Goal: Task Accomplishment & Management: Use online tool/utility

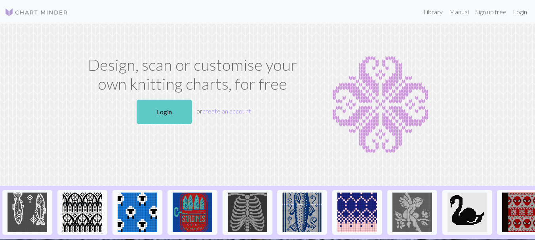
click at [165, 110] on link "Login" at bounding box center [164, 112] width 55 height 25
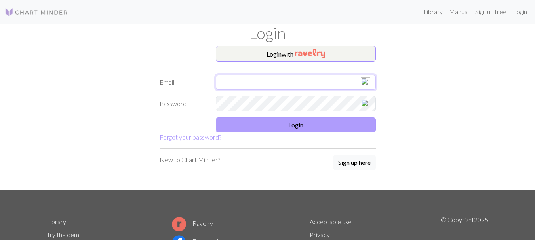
type input "[EMAIL_ADDRESS][DOMAIN_NAME]"
click at [308, 120] on button "Login" at bounding box center [296, 125] width 160 height 15
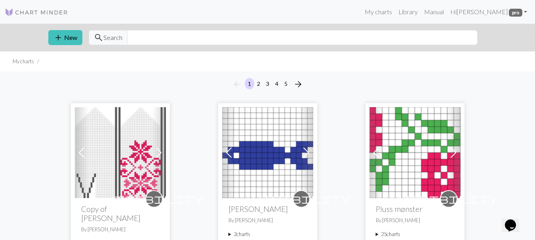
click at [77, 146] on span at bounding box center [81, 152] width 13 height 13
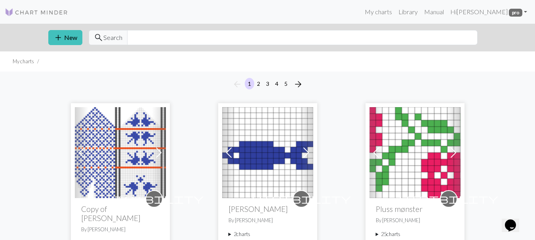
click at [77, 146] on span at bounding box center [81, 152] width 13 height 13
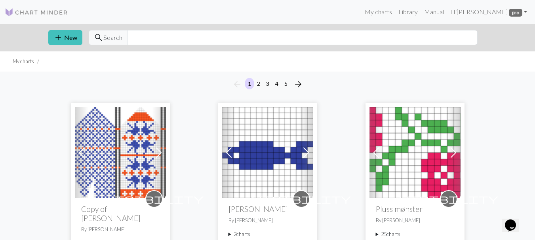
click at [77, 146] on span at bounding box center [81, 152] width 13 height 13
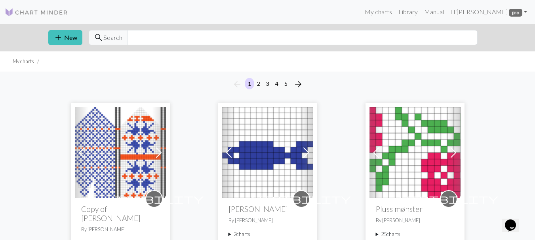
click at [77, 146] on span at bounding box center [81, 152] width 13 height 13
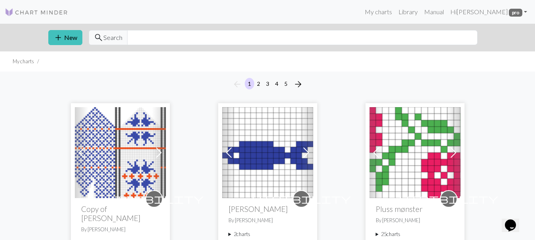
click at [77, 146] on span at bounding box center [81, 152] width 13 height 13
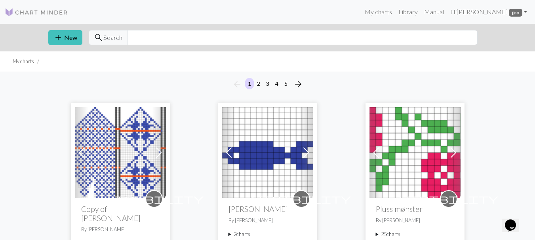
click at [77, 146] on span at bounding box center [81, 152] width 13 height 13
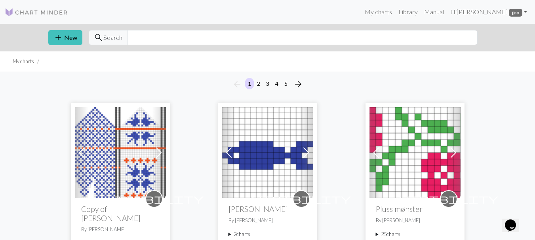
click at [155, 147] on span at bounding box center [158, 152] width 13 height 13
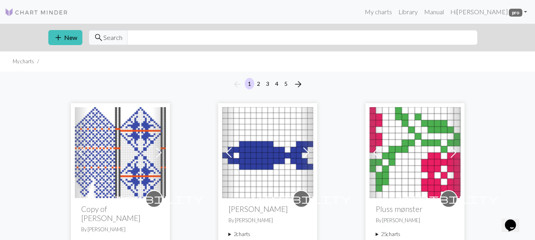
click at [81, 152] on span at bounding box center [81, 152] width 13 height 13
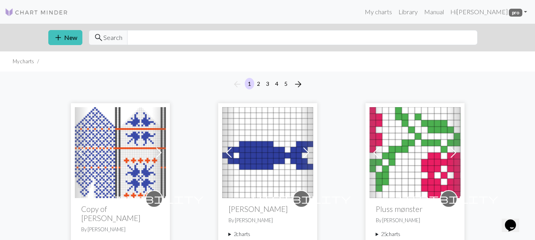
click at [81, 152] on span at bounding box center [81, 152] width 13 height 13
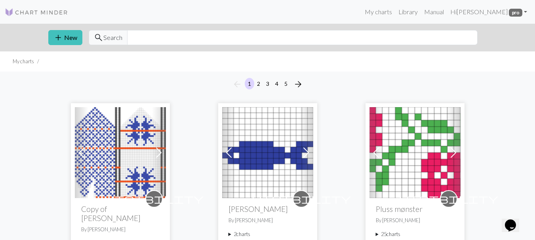
click at [81, 152] on span at bounding box center [81, 152] width 13 height 13
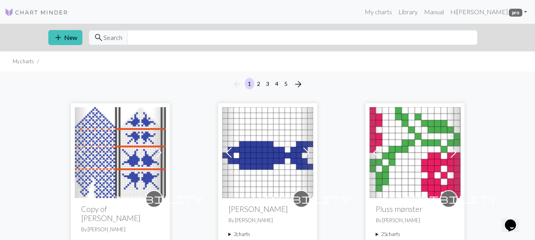
click at [159, 154] on span at bounding box center [158, 152] width 13 height 13
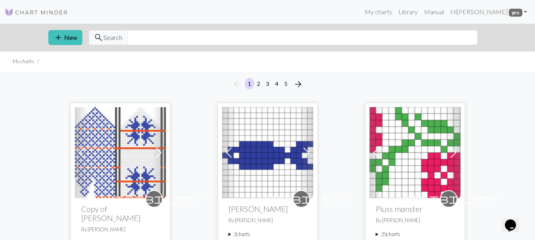
click at [103, 153] on img at bounding box center [120, 152] width 91 height 91
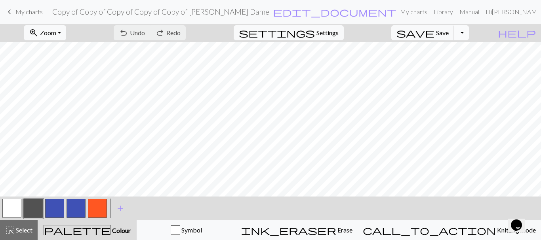
click at [469, 32] on button "Toggle Dropdown" at bounding box center [461, 32] width 15 height 15
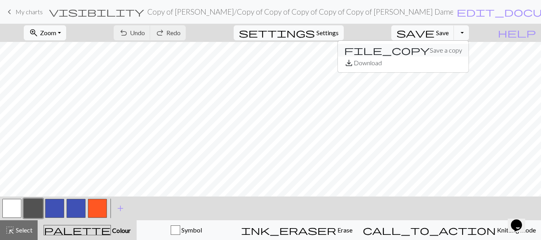
click at [446, 51] on button "file_copy Save a copy" at bounding box center [403, 50] width 131 height 13
click at [13, 211] on button "button" at bounding box center [11, 208] width 19 height 19
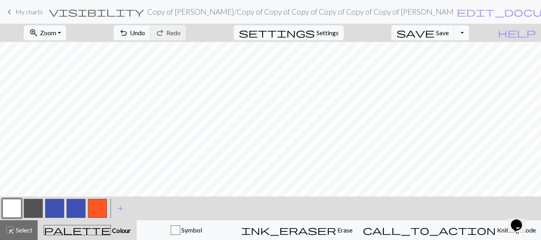
click at [70, 211] on button "button" at bounding box center [75, 208] width 19 height 19
click at [29, 206] on button "button" at bounding box center [33, 208] width 19 height 19
click at [120, 210] on span "add" at bounding box center [120, 208] width 9 height 11
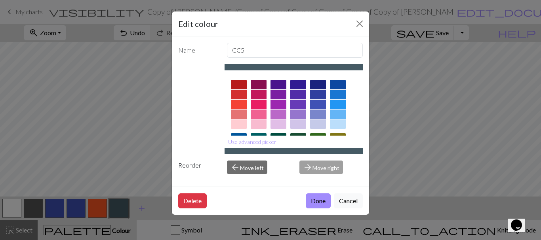
scroll to position [40, 0]
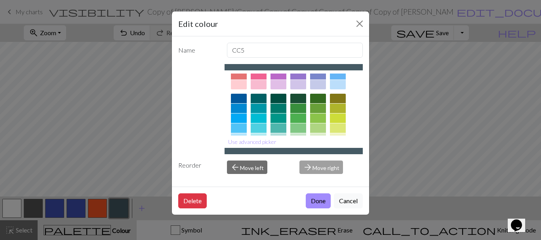
click at [320, 108] on div at bounding box center [318, 108] width 16 height 9
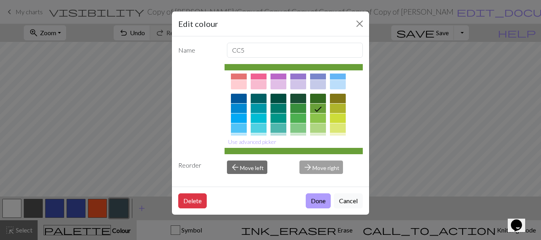
click at [317, 198] on button "Done" at bounding box center [318, 201] width 25 height 15
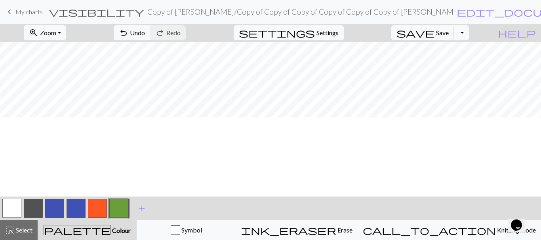
scroll to position [158, 0]
click at [7, 214] on button "button" at bounding box center [11, 208] width 19 height 19
drag, startPoint x: 118, startPoint y: 211, endPoint x: 148, endPoint y: 197, distance: 33.1
click at [120, 209] on button "button" at bounding box center [118, 208] width 19 height 19
click at [4, 209] on button "button" at bounding box center [11, 208] width 19 height 19
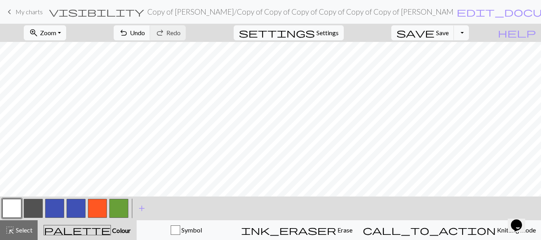
drag, startPoint x: 115, startPoint y: 211, endPoint x: 165, endPoint y: 194, distance: 52.7
click at [117, 211] on button "button" at bounding box center [118, 208] width 19 height 19
click at [434, 32] on span "save" at bounding box center [415, 32] width 38 height 11
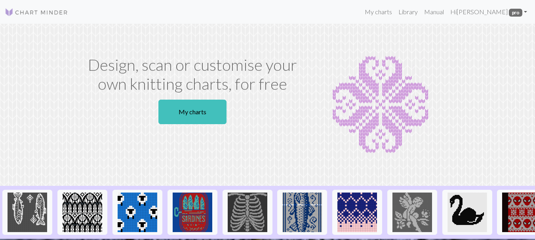
click at [192, 112] on link "My charts" at bounding box center [192, 112] width 68 height 25
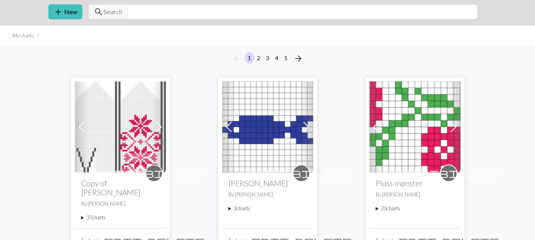
scroll to position [40, 0]
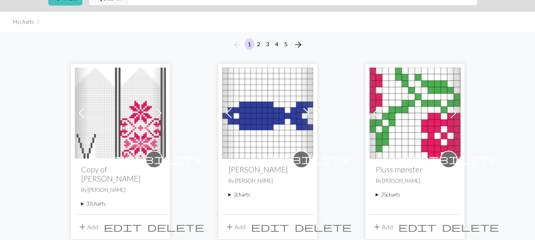
click at [79, 106] on link "Previous" at bounding box center [82, 113] width 14 height 91
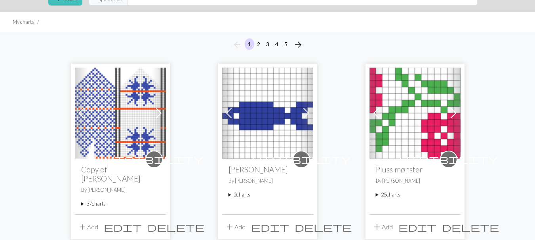
click at [79, 106] on link "Previous" at bounding box center [82, 113] width 14 height 91
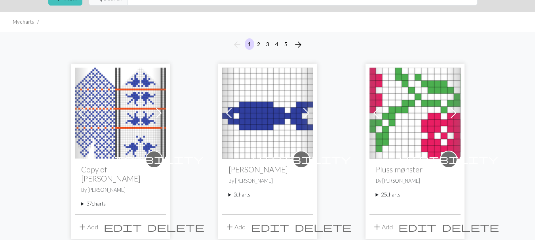
click at [79, 106] on link "Previous" at bounding box center [82, 113] width 14 height 91
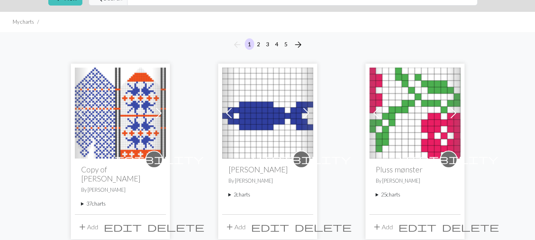
click at [79, 108] on span at bounding box center [81, 113] width 13 height 13
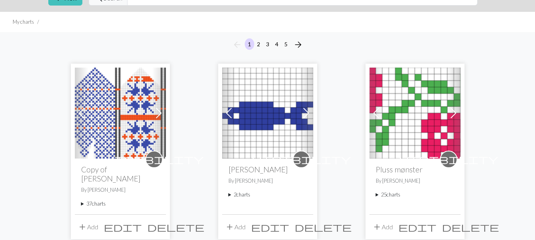
click at [79, 108] on span at bounding box center [81, 113] width 13 height 13
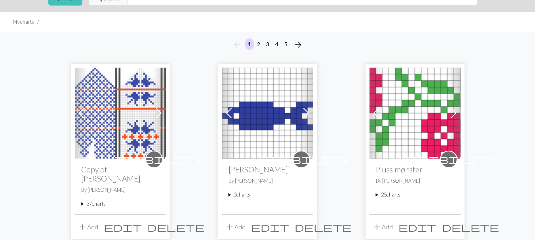
click at [79, 108] on span at bounding box center [81, 113] width 13 height 13
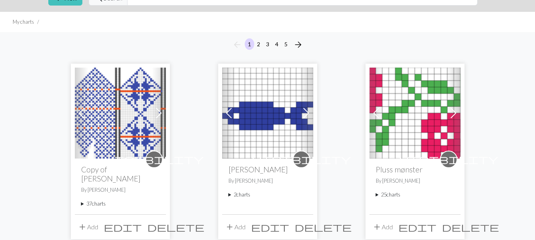
click at [79, 108] on span at bounding box center [81, 113] width 13 height 13
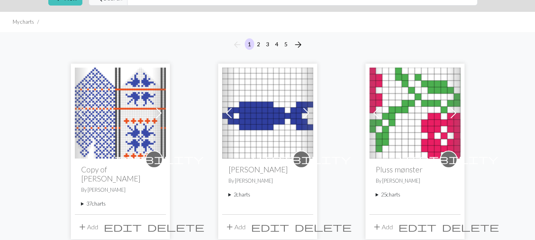
click at [79, 108] on span at bounding box center [81, 113] width 13 height 13
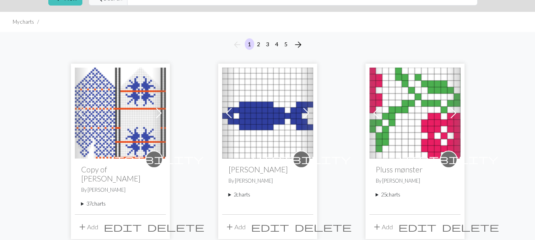
click at [78, 107] on span at bounding box center [81, 113] width 13 height 13
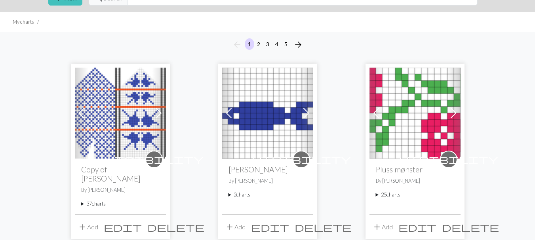
click at [156, 116] on span at bounding box center [158, 113] width 13 height 13
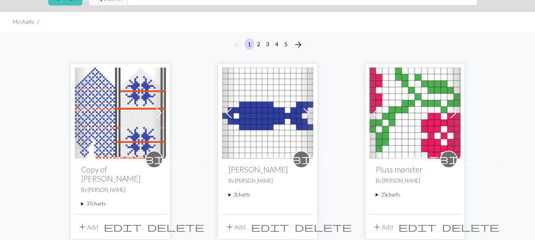
click at [160, 117] on span at bounding box center [158, 113] width 13 height 13
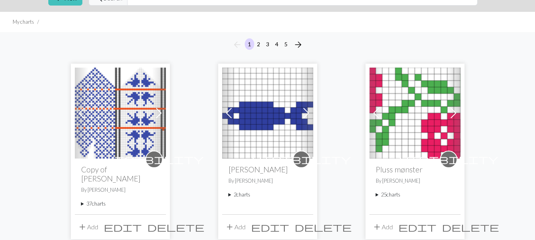
click at [79, 112] on span at bounding box center [81, 113] width 13 height 13
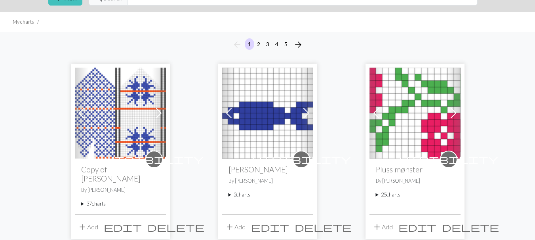
click at [79, 112] on span at bounding box center [81, 113] width 13 height 13
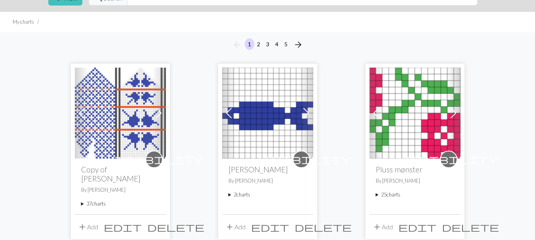
click at [79, 112] on span at bounding box center [81, 113] width 13 height 13
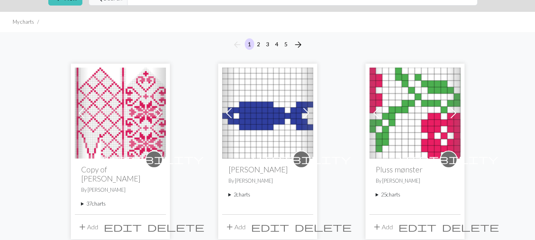
click at [158, 114] on span at bounding box center [158, 113] width 13 height 13
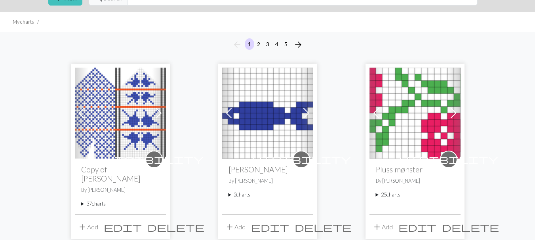
click at [158, 114] on span at bounding box center [158, 113] width 13 height 13
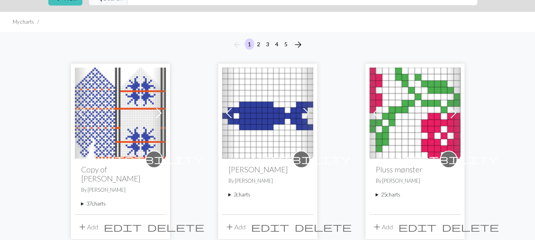
click at [138, 122] on img at bounding box center [120, 113] width 91 height 91
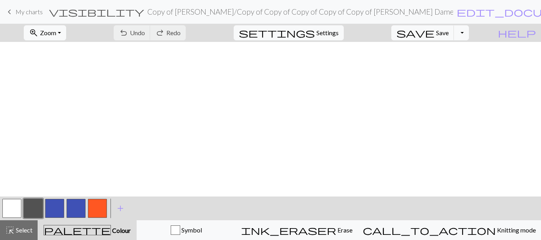
scroll to position [298, 0]
click at [10, 9] on span "keyboard_arrow_left" at bounding box center [9, 11] width 9 height 11
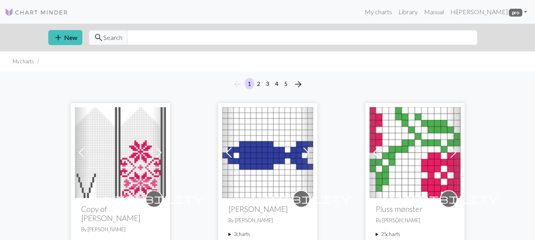
click at [82, 154] on span at bounding box center [81, 152] width 13 height 13
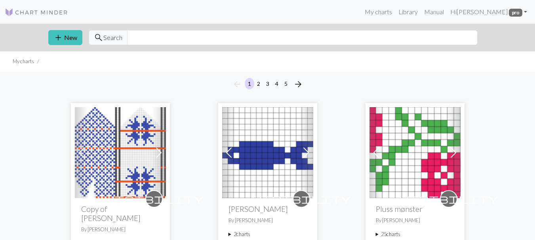
click at [82, 154] on span at bounding box center [81, 152] width 13 height 13
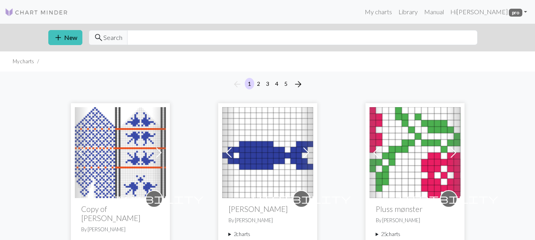
click at [159, 156] on span at bounding box center [158, 152] width 13 height 13
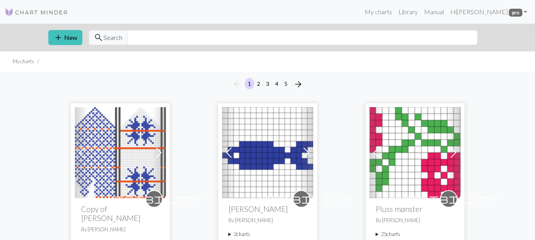
click at [127, 151] on img at bounding box center [120, 152] width 91 height 91
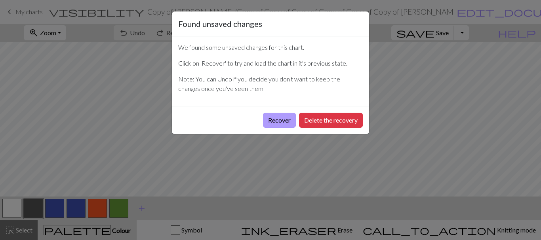
click at [282, 125] on button "Recover" at bounding box center [279, 120] width 33 height 15
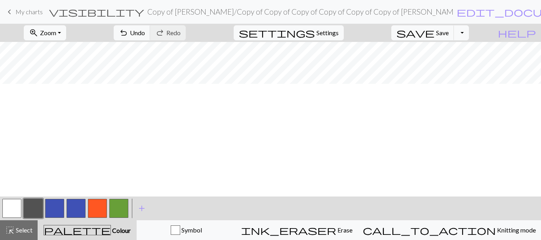
scroll to position [180, 0]
click at [116, 207] on button "button" at bounding box center [118, 208] width 19 height 19
drag, startPoint x: 13, startPoint y: 207, endPoint x: 44, endPoint y: 199, distance: 31.8
click at [13, 207] on button "button" at bounding box center [11, 208] width 19 height 19
click at [117, 209] on button "button" at bounding box center [118, 208] width 19 height 19
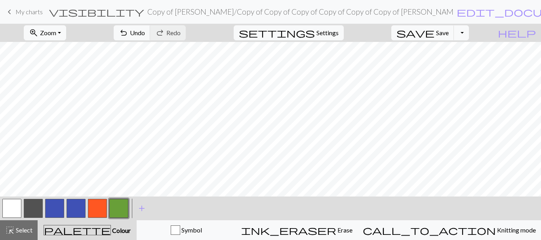
click at [18, 210] on button "button" at bounding box center [11, 208] width 19 height 19
click at [145, 30] on span "Undo" at bounding box center [137, 33] width 15 height 8
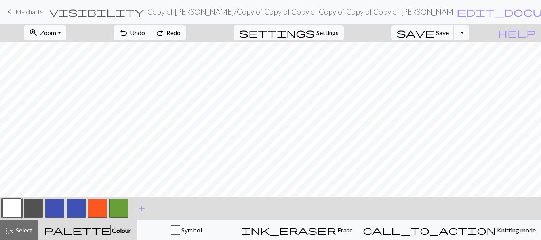
click at [145, 30] on span "Undo" at bounding box center [137, 33] width 15 height 8
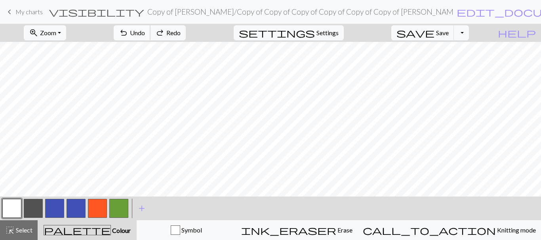
click at [145, 30] on span "Undo" at bounding box center [137, 33] width 15 height 8
click at [186, 32] on button "redo Redo Redo" at bounding box center [168, 32] width 36 height 15
click at [180, 32] on span "Redo" at bounding box center [173, 33] width 14 height 8
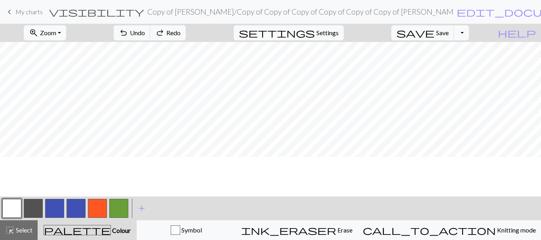
scroll to position [140, 0]
click at [117, 212] on button "button" at bounding box center [118, 208] width 19 height 19
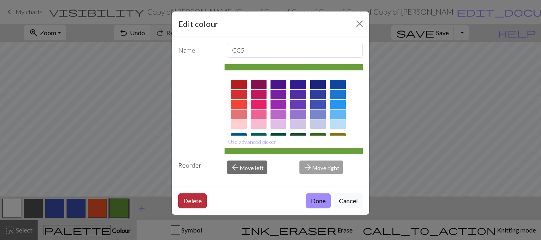
click at [192, 199] on button "Delete" at bounding box center [192, 201] width 28 height 15
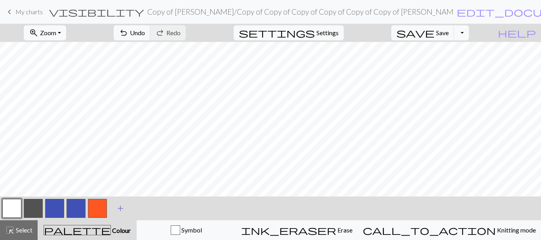
click at [113, 211] on button "add Add a colour" at bounding box center [120, 209] width 20 height 20
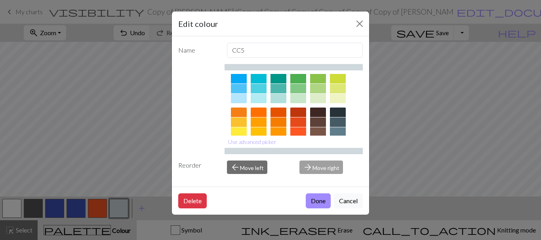
scroll to position [40, 0]
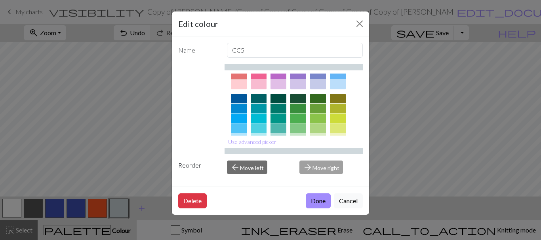
click at [322, 105] on div at bounding box center [318, 108] width 16 height 9
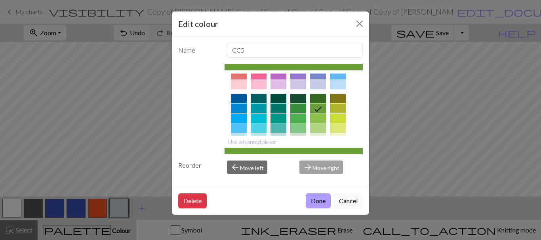
click at [314, 197] on button "Done" at bounding box center [318, 201] width 25 height 15
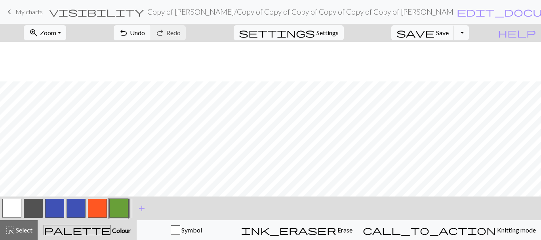
scroll to position [158, 0]
click at [145, 34] on span "Undo" at bounding box center [137, 33] width 15 height 8
click at [13, 205] on button "button" at bounding box center [11, 208] width 19 height 19
drag, startPoint x: 114, startPoint y: 215, endPoint x: 122, endPoint y: 210, distance: 8.9
click at [114, 215] on button "button" at bounding box center [118, 208] width 19 height 19
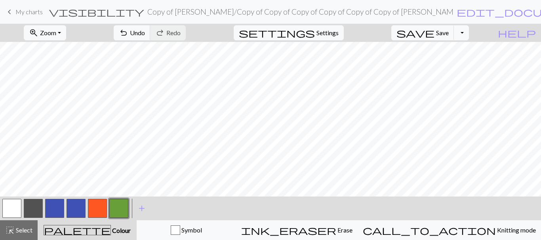
click at [11, 207] on button "button" at bounding box center [11, 208] width 19 height 19
click at [118, 215] on button "button" at bounding box center [118, 208] width 19 height 19
click at [4, 214] on button "button" at bounding box center [11, 208] width 19 height 19
click at [116, 208] on button "button" at bounding box center [118, 208] width 19 height 19
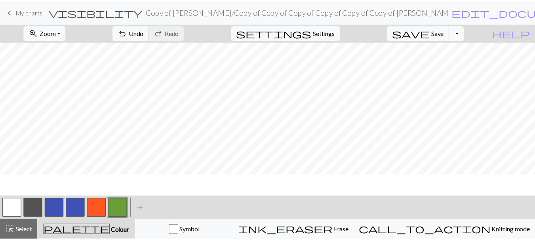
scroll to position [0, 0]
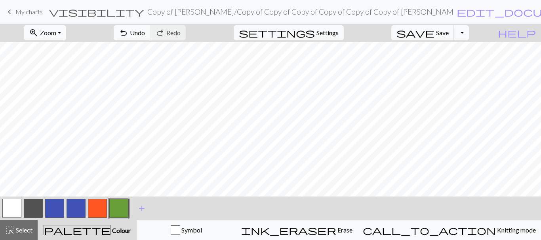
click at [15, 13] on link "keyboard_arrow_left My charts" at bounding box center [24, 11] width 38 height 13
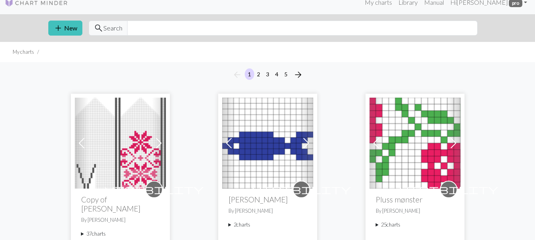
scroll to position [79, 0]
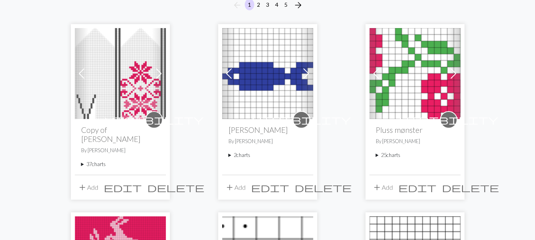
click at [84, 74] on span at bounding box center [81, 73] width 13 height 13
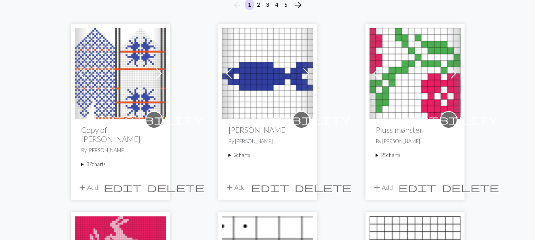
click at [84, 74] on span at bounding box center [81, 73] width 13 height 13
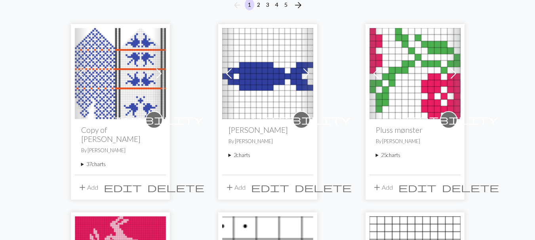
click at [84, 74] on span at bounding box center [81, 73] width 13 height 13
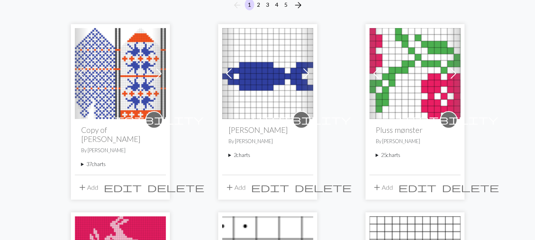
click at [84, 74] on span at bounding box center [81, 73] width 13 height 13
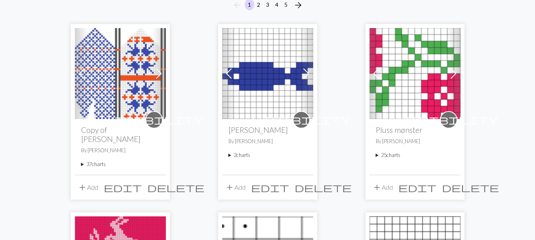
click at [84, 74] on span at bounding box center [81, 73] width 13 height 13
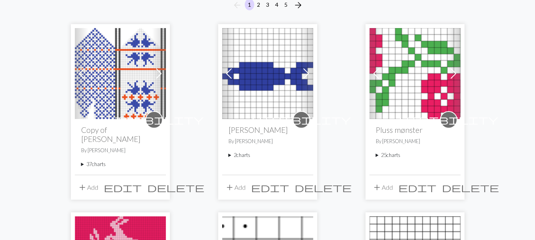
click at [84, 74] on span at bounding box center [81, 73] width 13 height 13
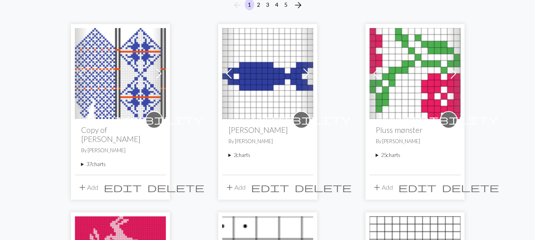
click at [84, 74] on span at bounding box center [81, 73] width 13 height 13
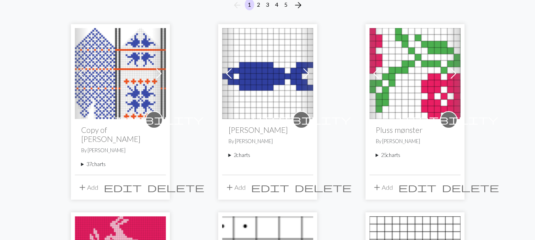
click at [159, 73] on span at bounding box center [158, 73] width 13 height 13
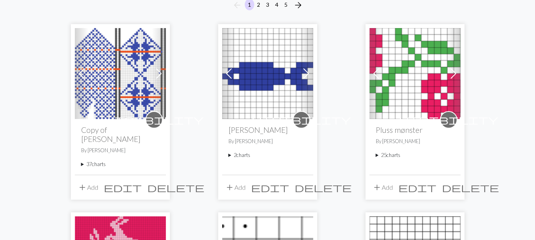
click at [142, 79] on img at bounding box center [120, 73] width 91 height 91
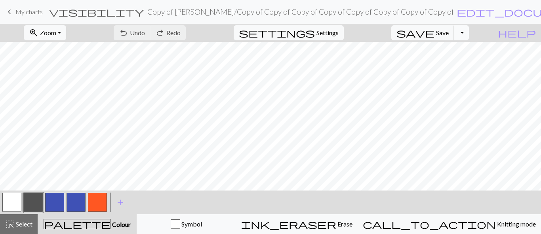
click at [469, 33] on button "Toggle Dropdown" at bounding box center [461, 32] width 15 height 15
click at [450, 46] on button "file_copy Save a copy" at bounding box center [403, 50] width 131 height 13
